Goal: Answer question/provide support: Share knowledge or assist other users

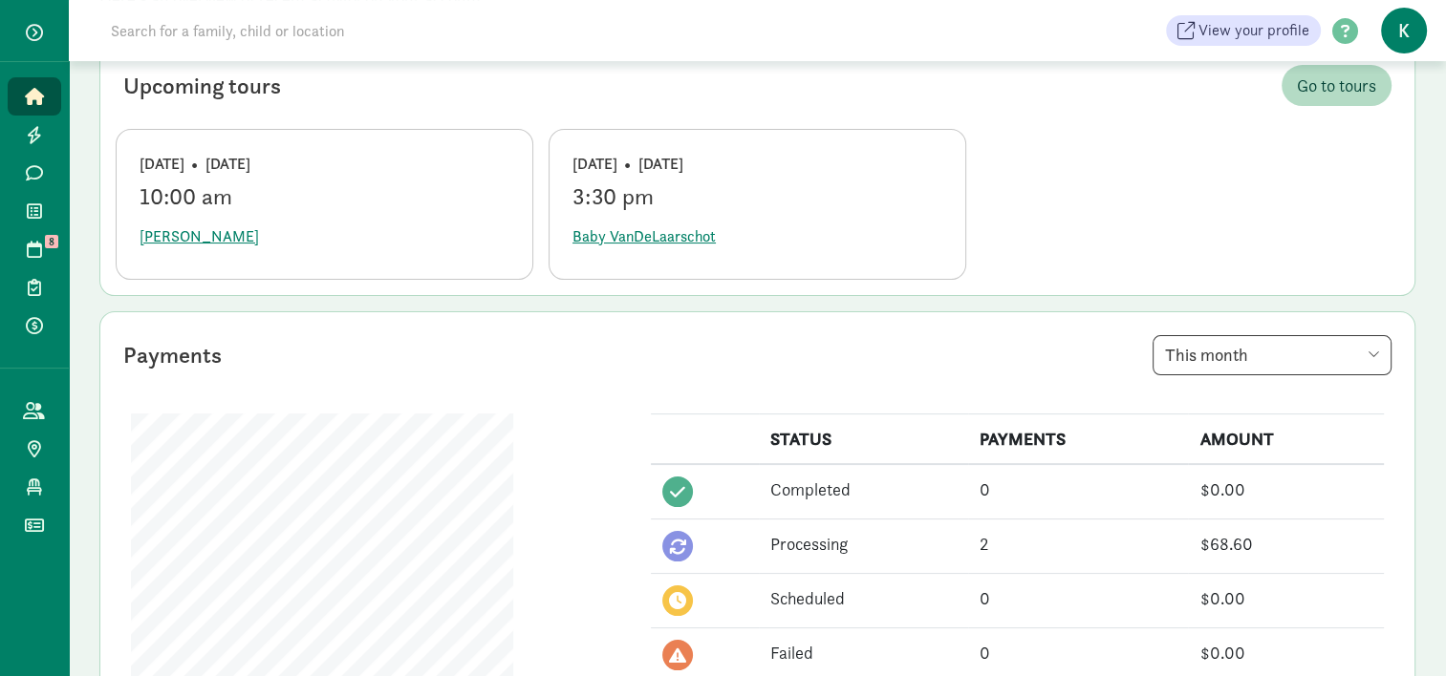
scroll to position [382, 0]
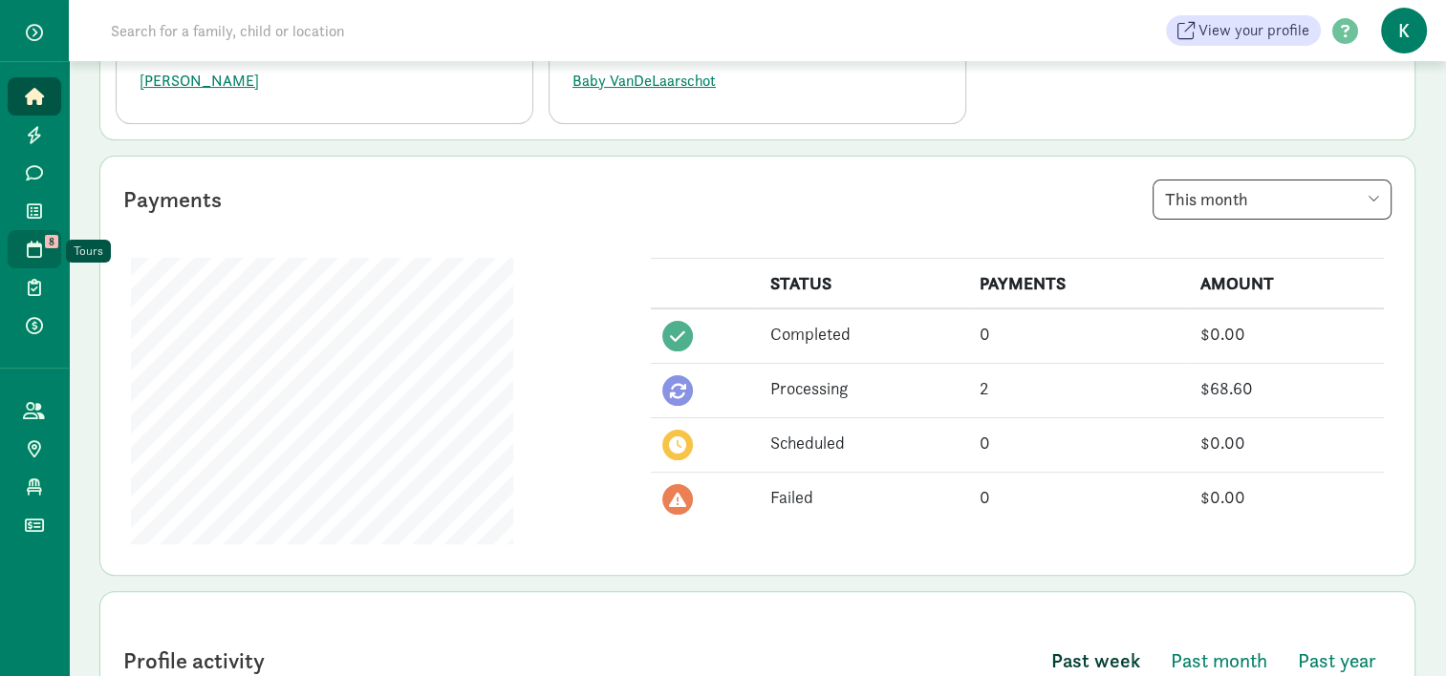
click at [45, 258] on span "Tours" at bounding box center [45, 249] width 1 height 23
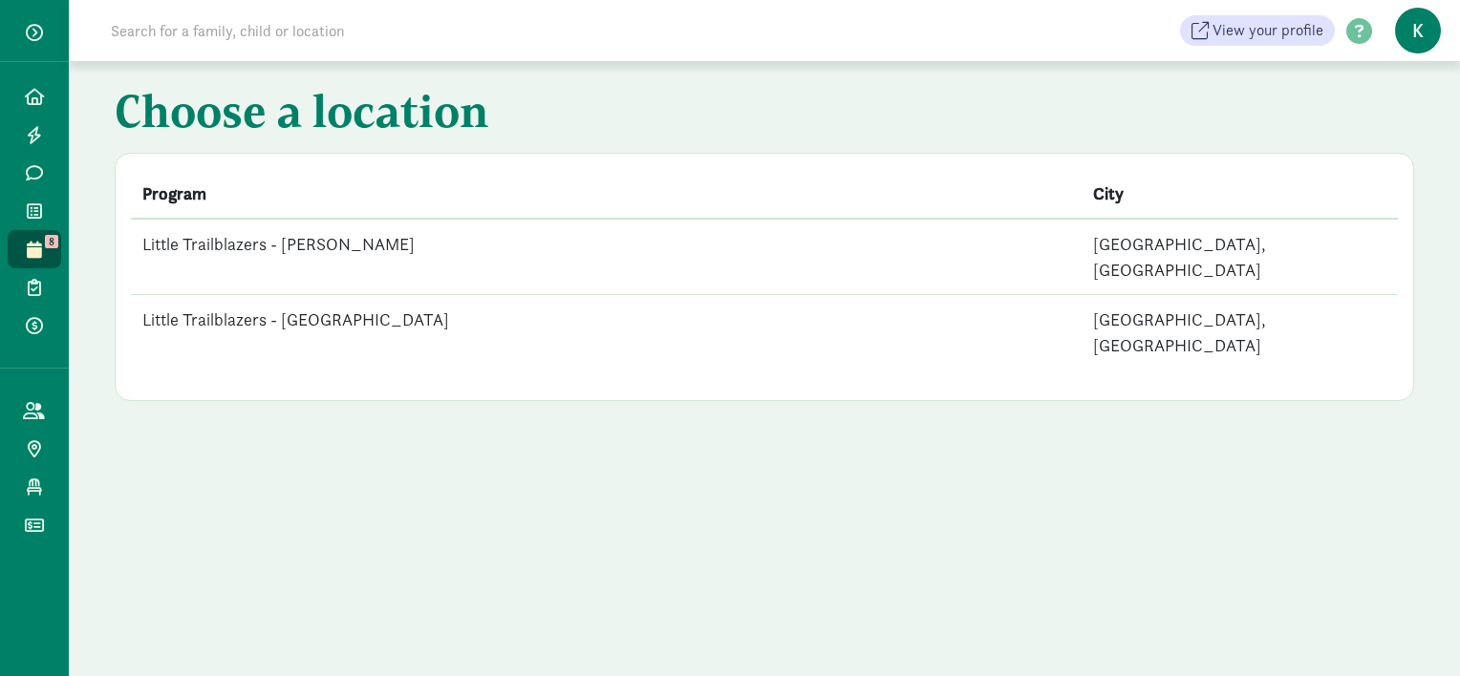
click at [397, 295] on td "Little Trailblazers - [GEOGRAPHIC_DATA]" at bounding box center [606, 332] width 951 height 75
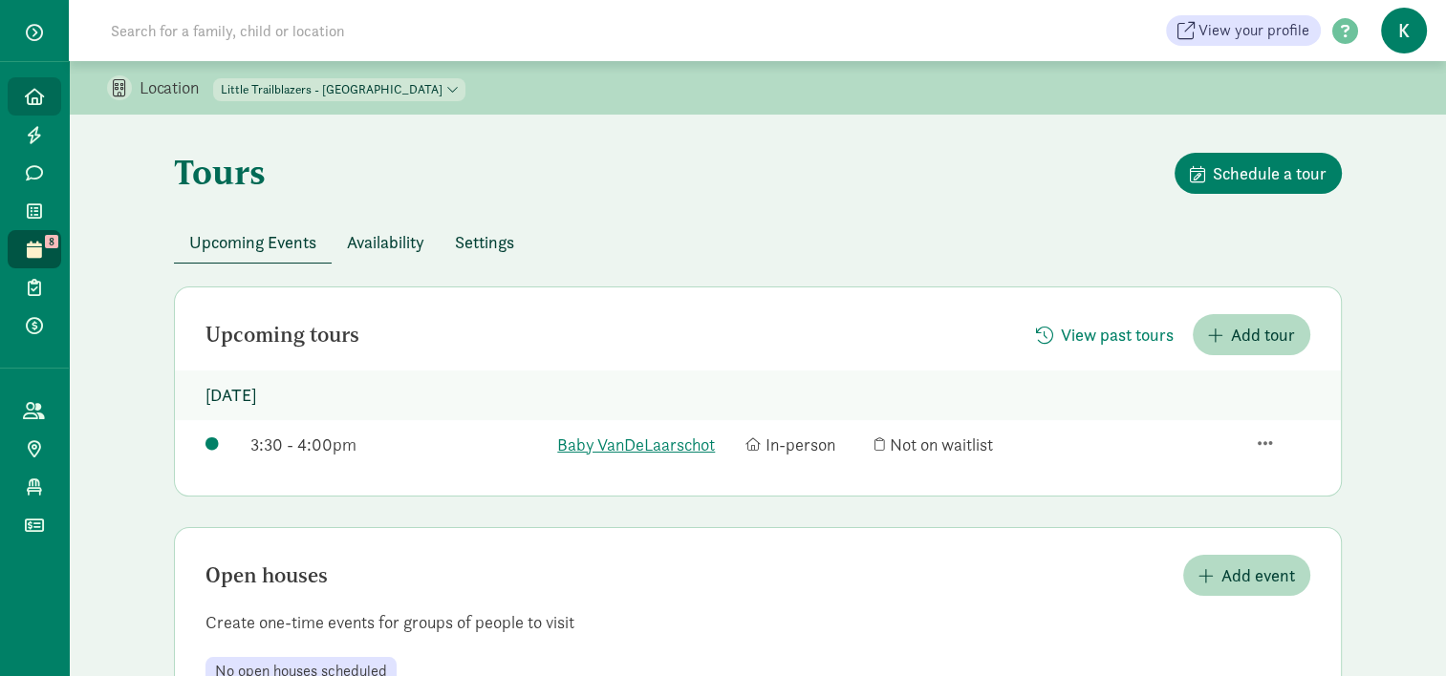
click at [40, 103] on icon at bounding box center [34, 96] width 19 height 17
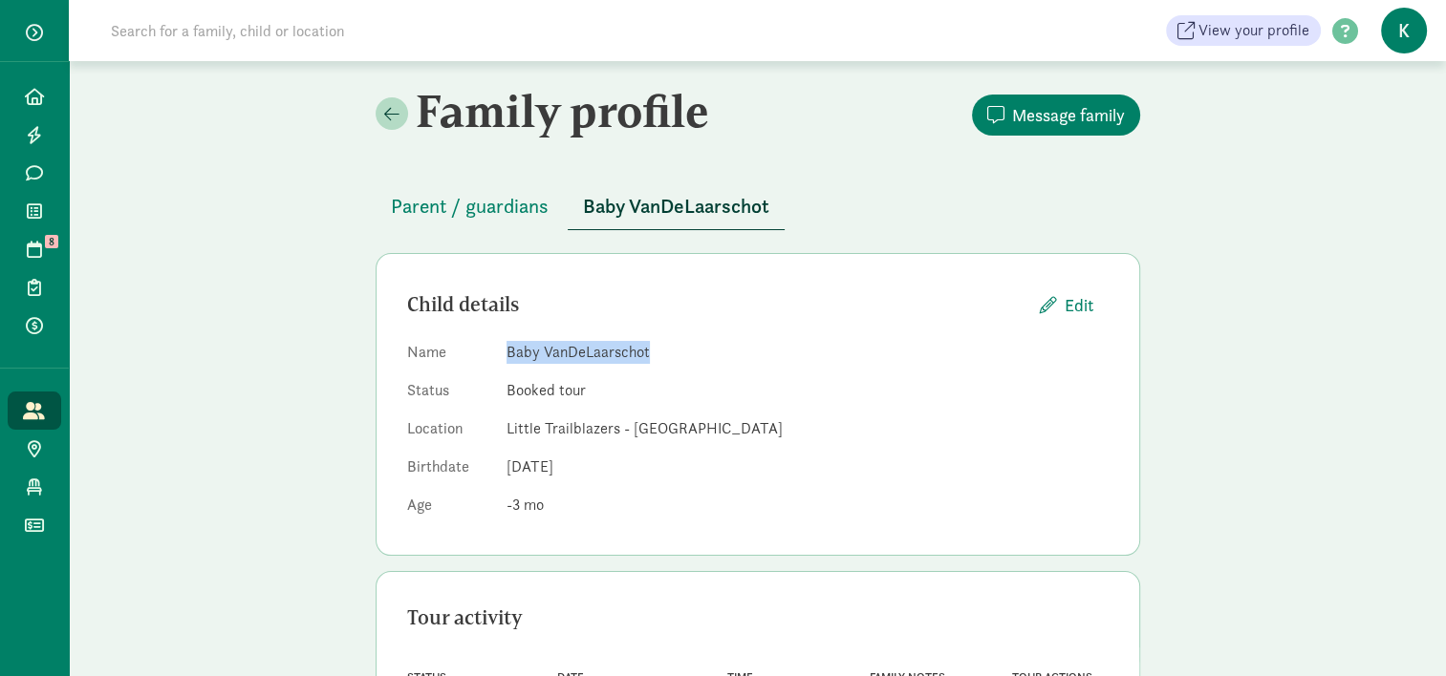
drag, startPoint x: 504, startPoint y: 352, endPoint x: 664, endPoint y: 346, distance: 159.7
click at [664, 346] on dl "Name Baby VanDeLaarschot Status Booked tour Location Little Trailblazers - West…" at bounding box center [757, 432] width 701 height 183
copy dd "Baby VanDeLaarschot"
click at [287, 428] on div "Family profile Message family Parent / guardians Baby VanDeLaarschot Child deta…" at bounding box center [757, 427] width 1377 height 733
click at [488, 214] on span "Parent / guardians" at bounding box center [470, 206] width 158 height 31
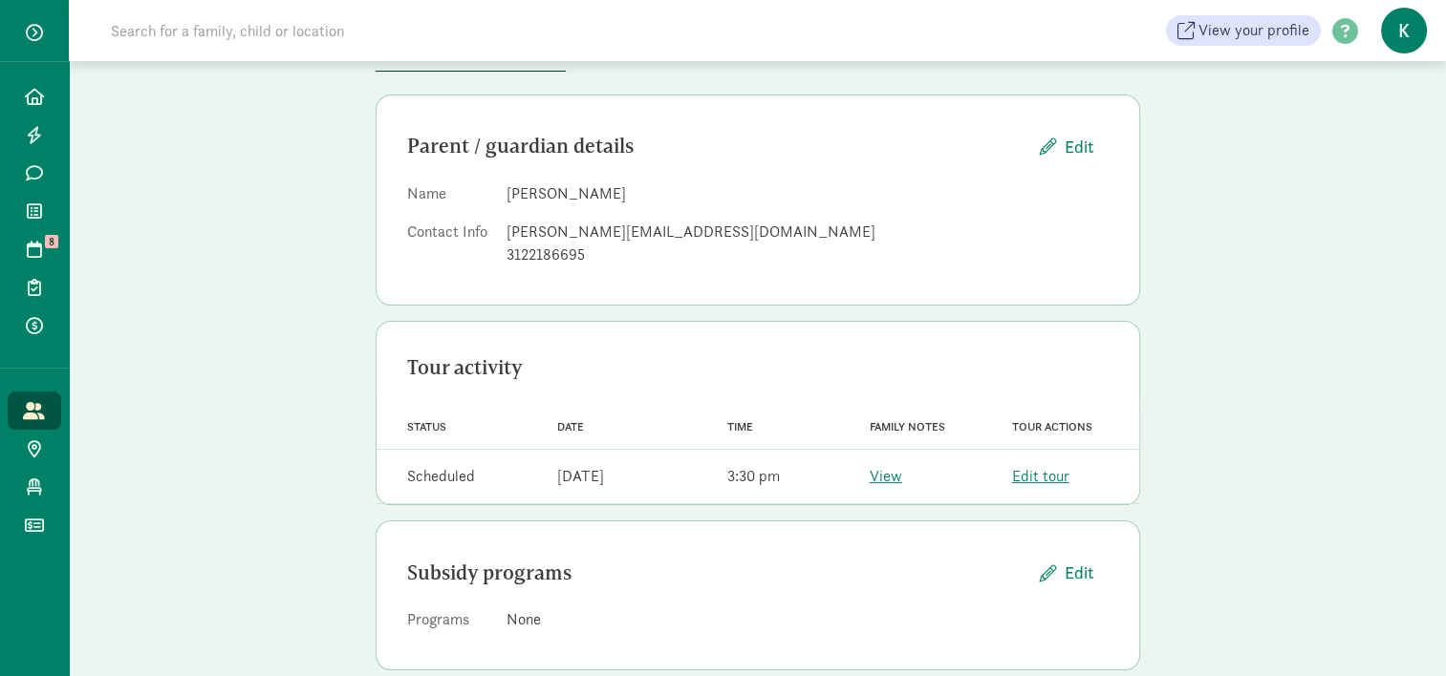
scroll to position [189, 0]
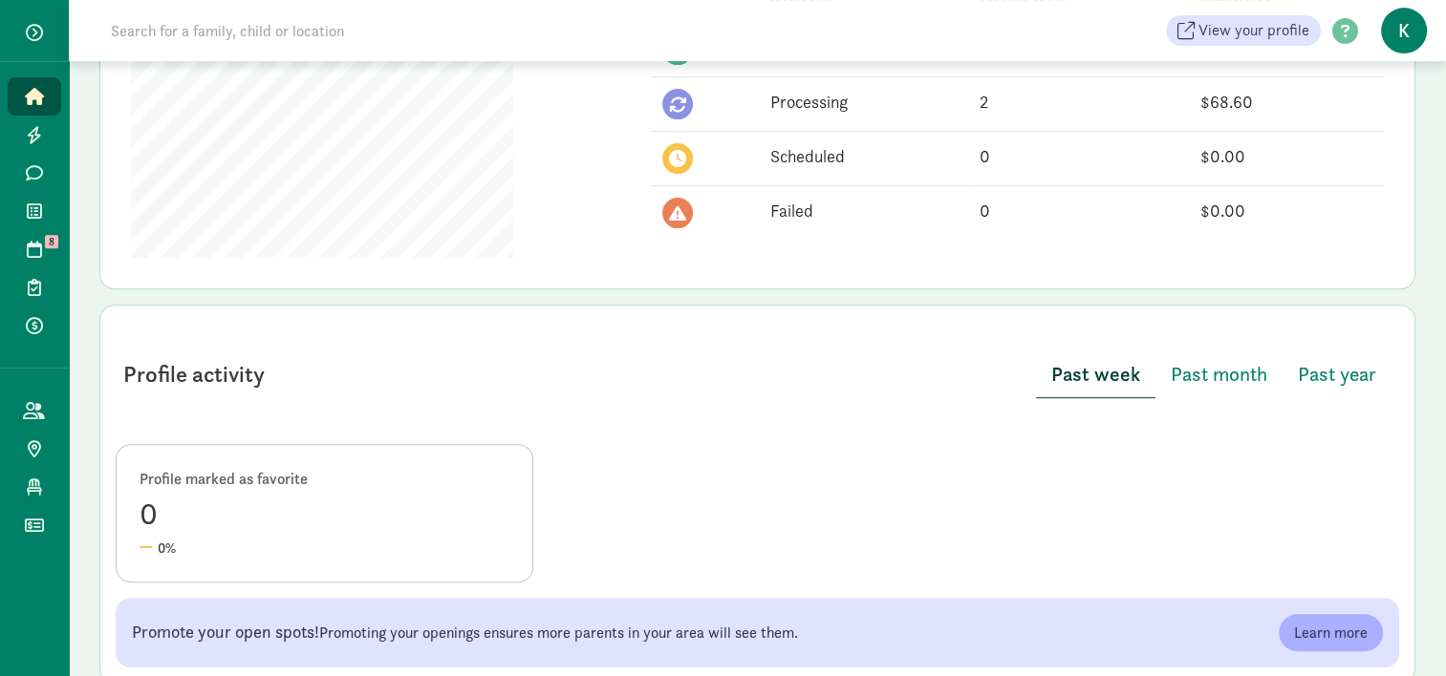
scroll to position [573, 0]
